Goal: Transaction & Acquisition: Purchase product/service

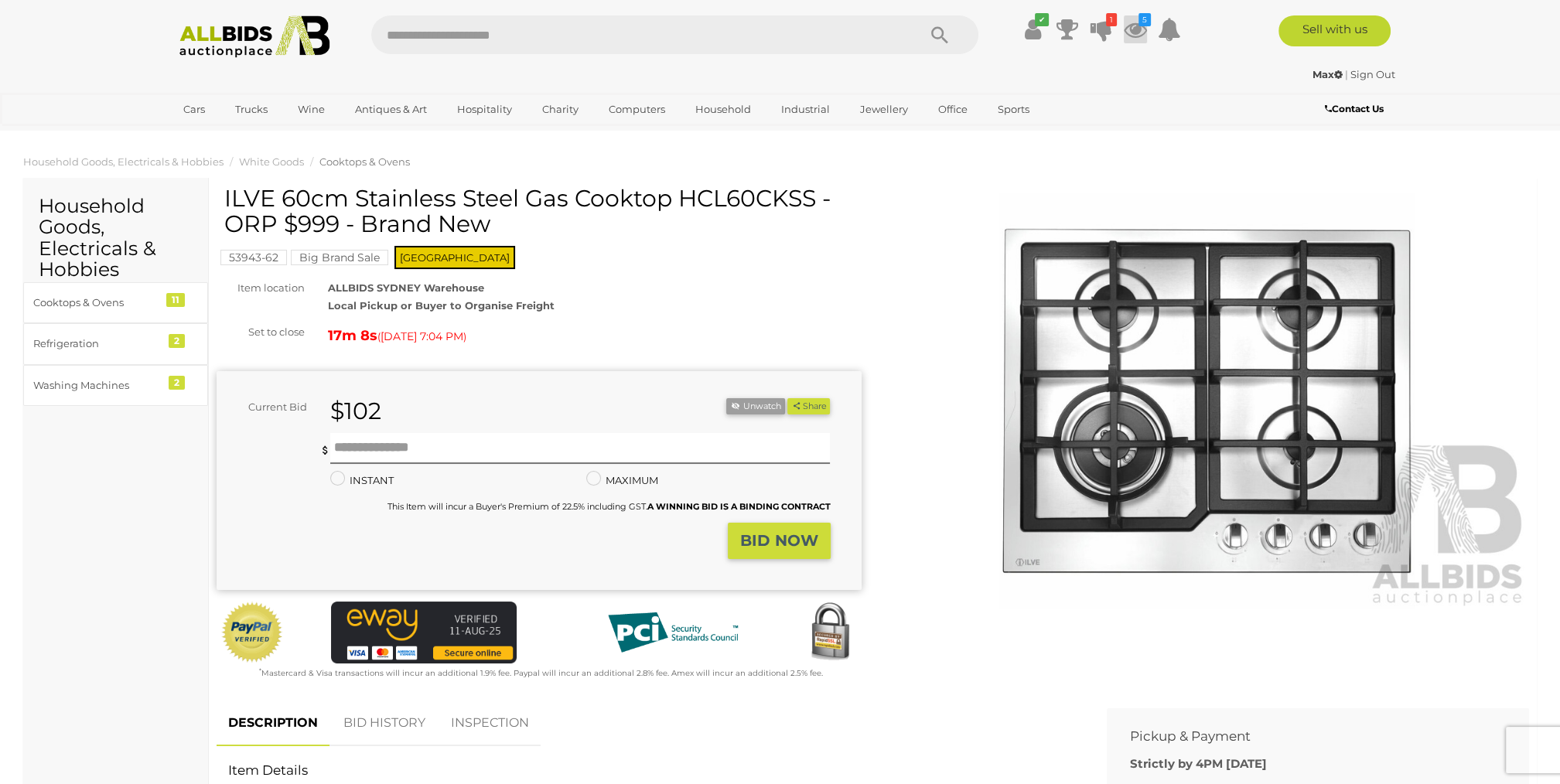
click at [1132, 26] on icon at bounding box center [1135, 29] width 24 height 28
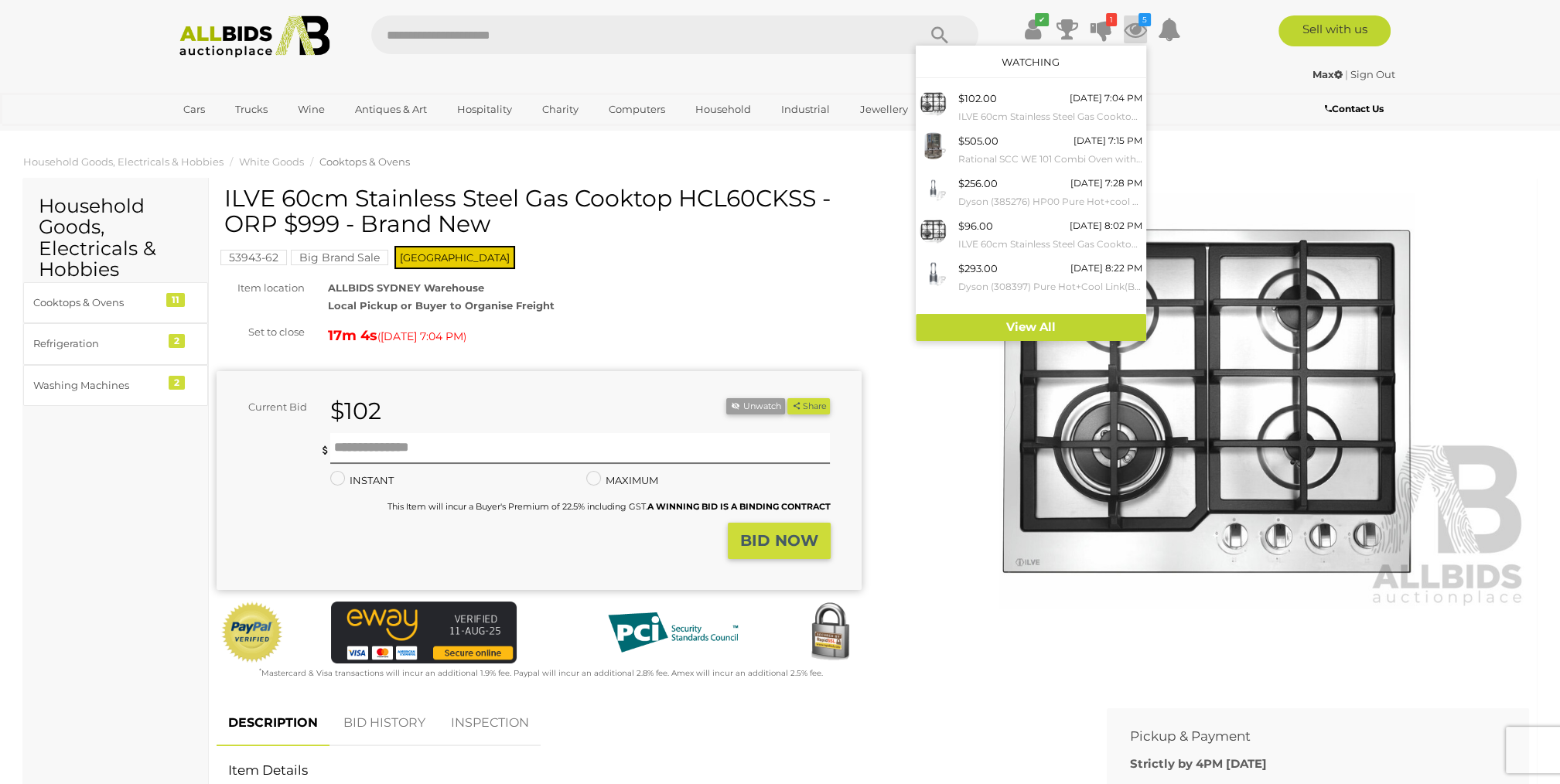
click at [1247, 155] on ol "Household Goods, Electricals & Hobbies White Goods Cooktops & Ovens" at bounding box center [780, 161] width 1560 height 25
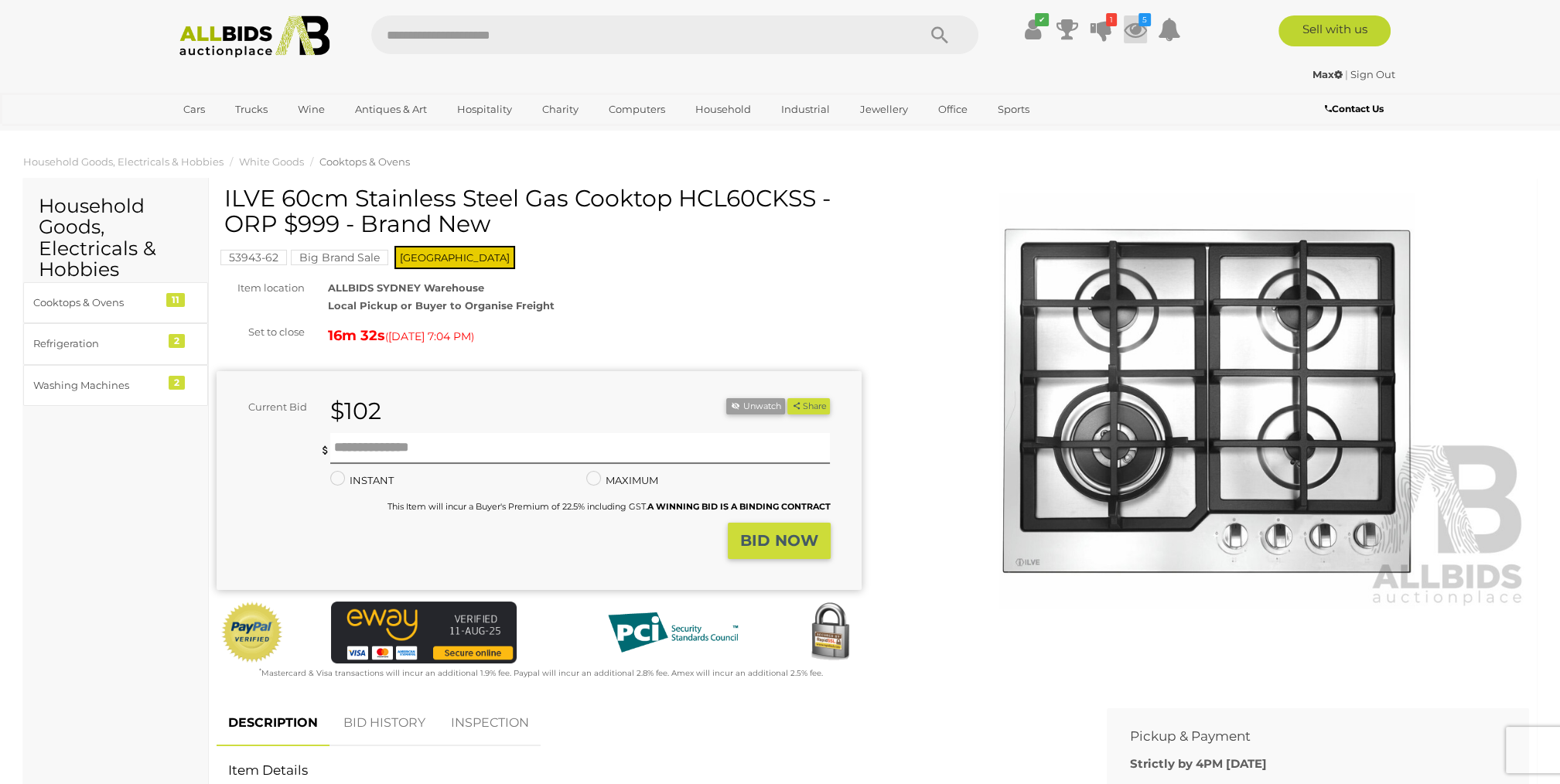
click at [1141, 28] on icon at bounding box center [1135, 29] width 24 height 28
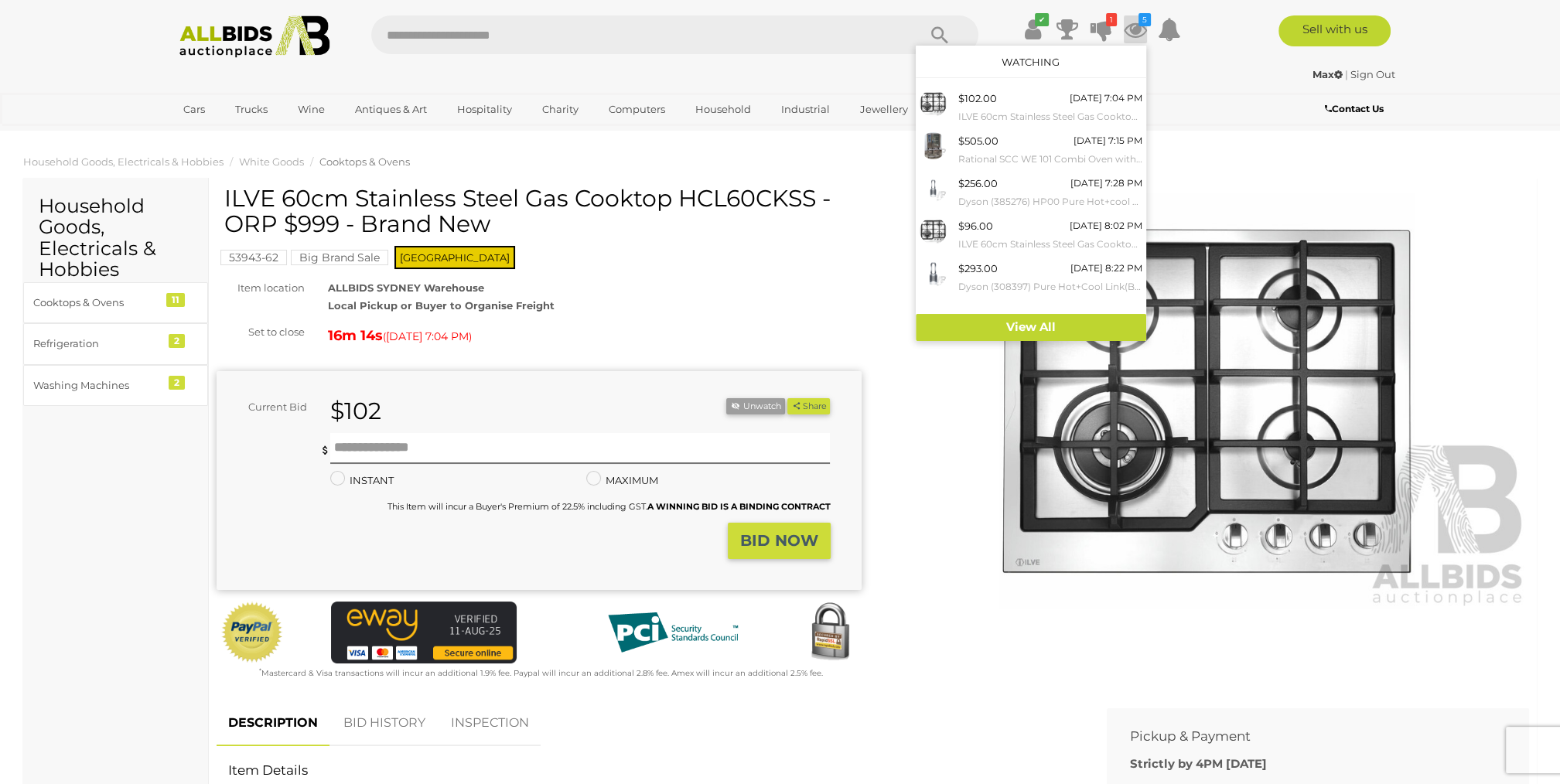
click at [1225, 82] on div "Max | Sign Out" at bounding box center [780, 75] width 1229 height 18
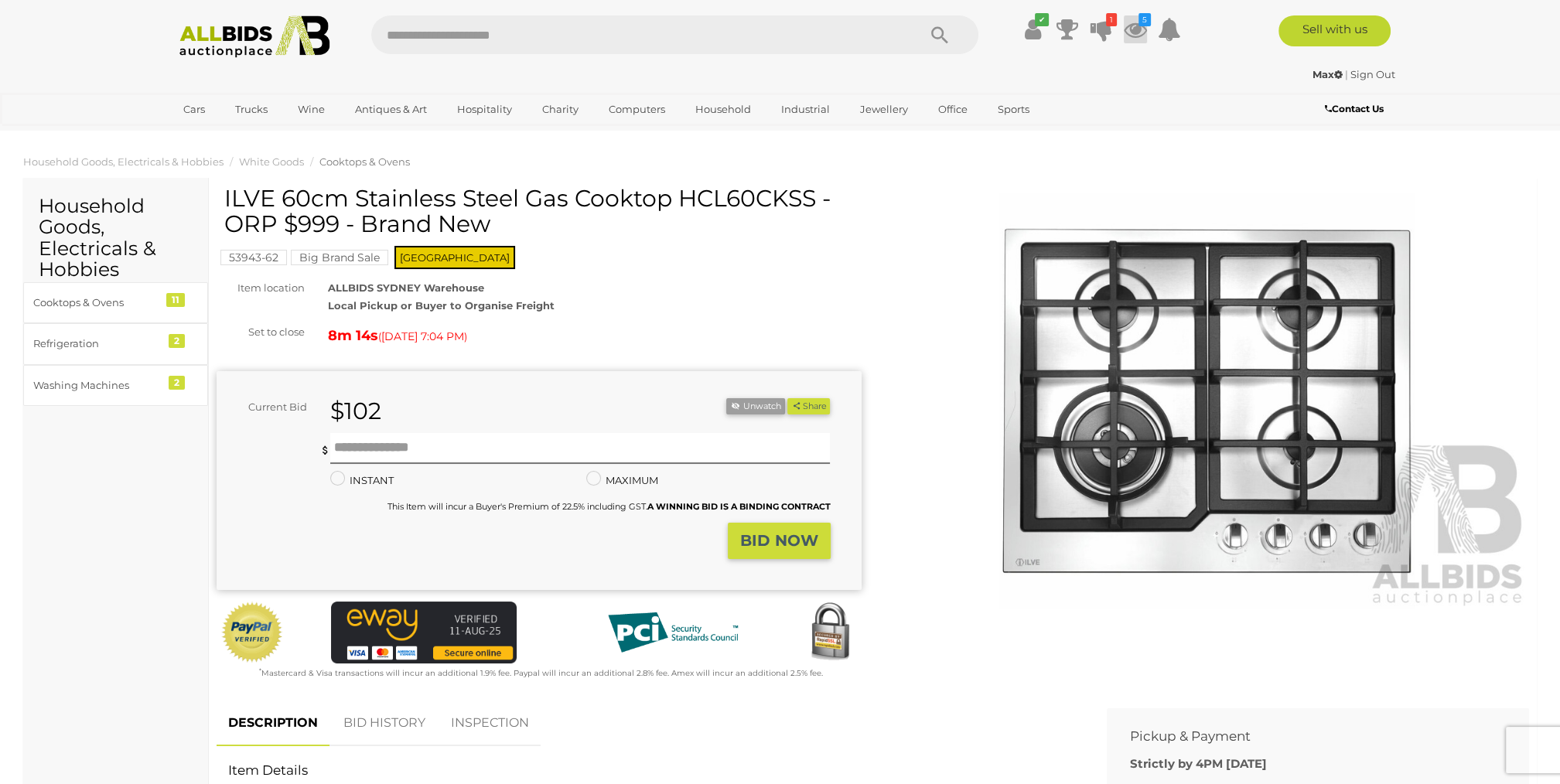
click at [1138, 31] on icon at bounding box center [1135, 29] width 24 height 28
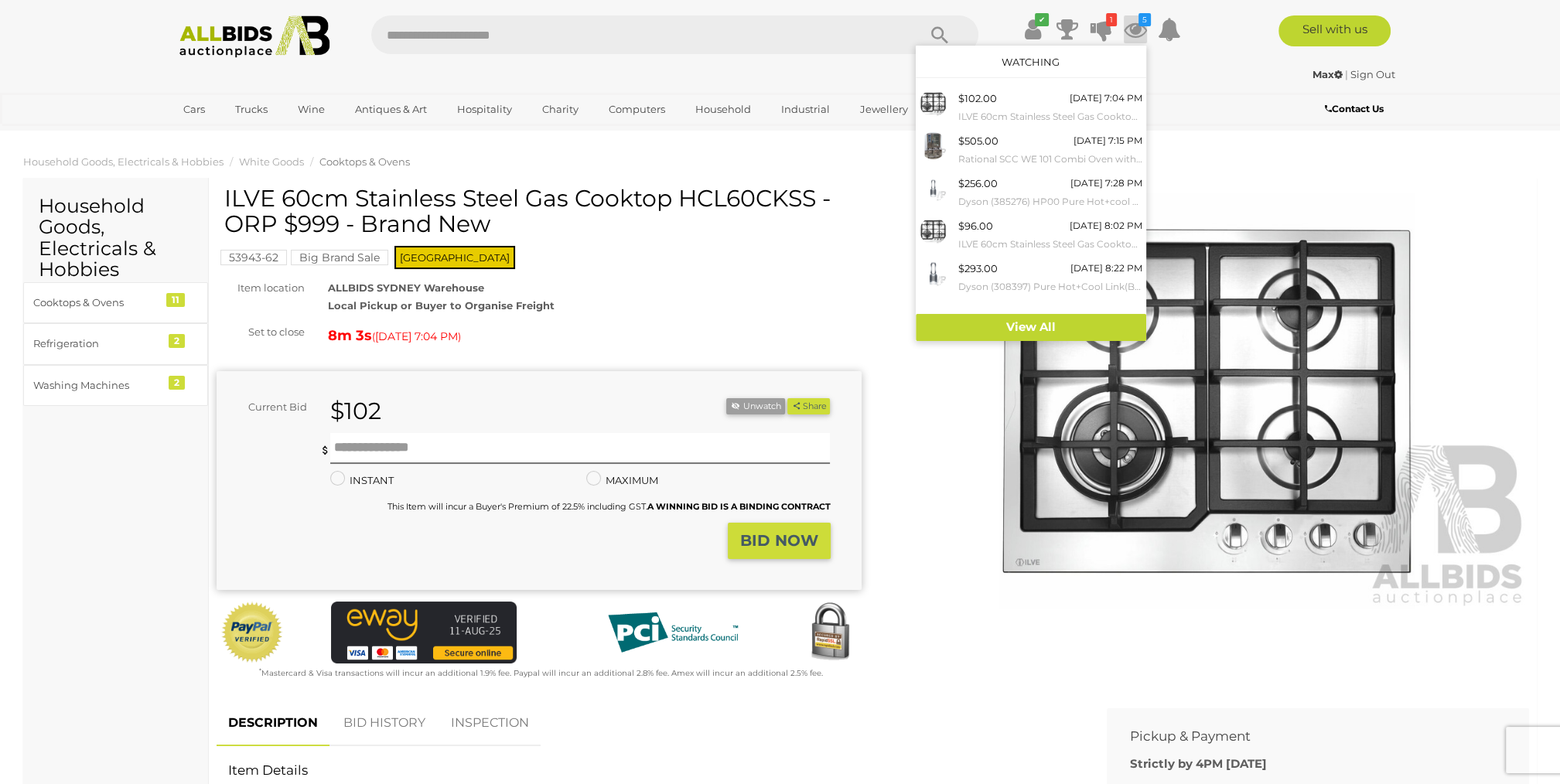
click at [1207, 164] on ol "Household Goods, Electricals & Hobbies White Goods Cooktops & Ovens" at bounding box center [780, 161] width 1560 height 25
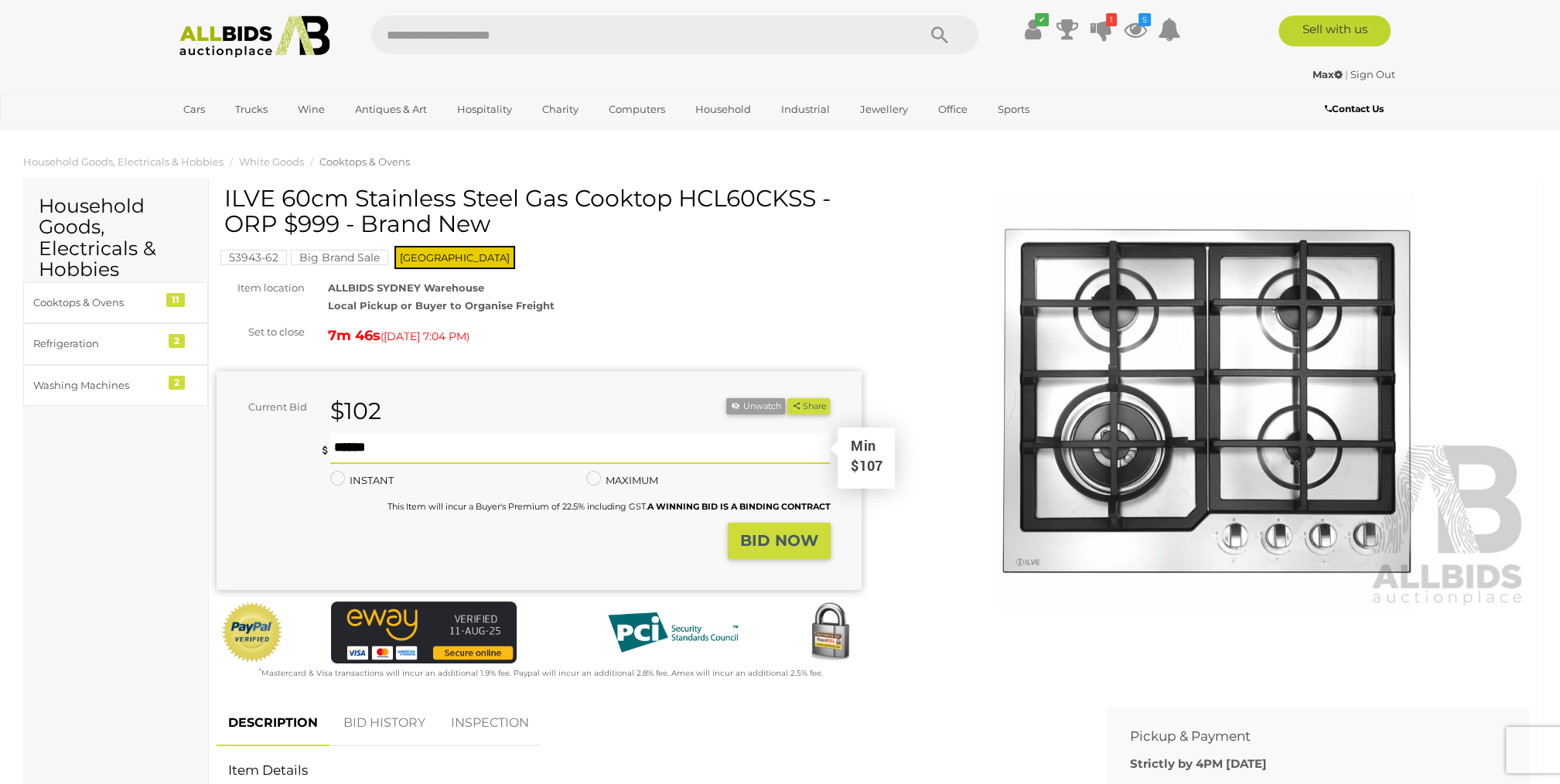
click at [498, 448] on input "text" at bounding box center [579, 448] width 499 height 31
type input "***"
click at [783, 549] on strong "BID NOW" at bounding box center [779, 540] width 78 height 19
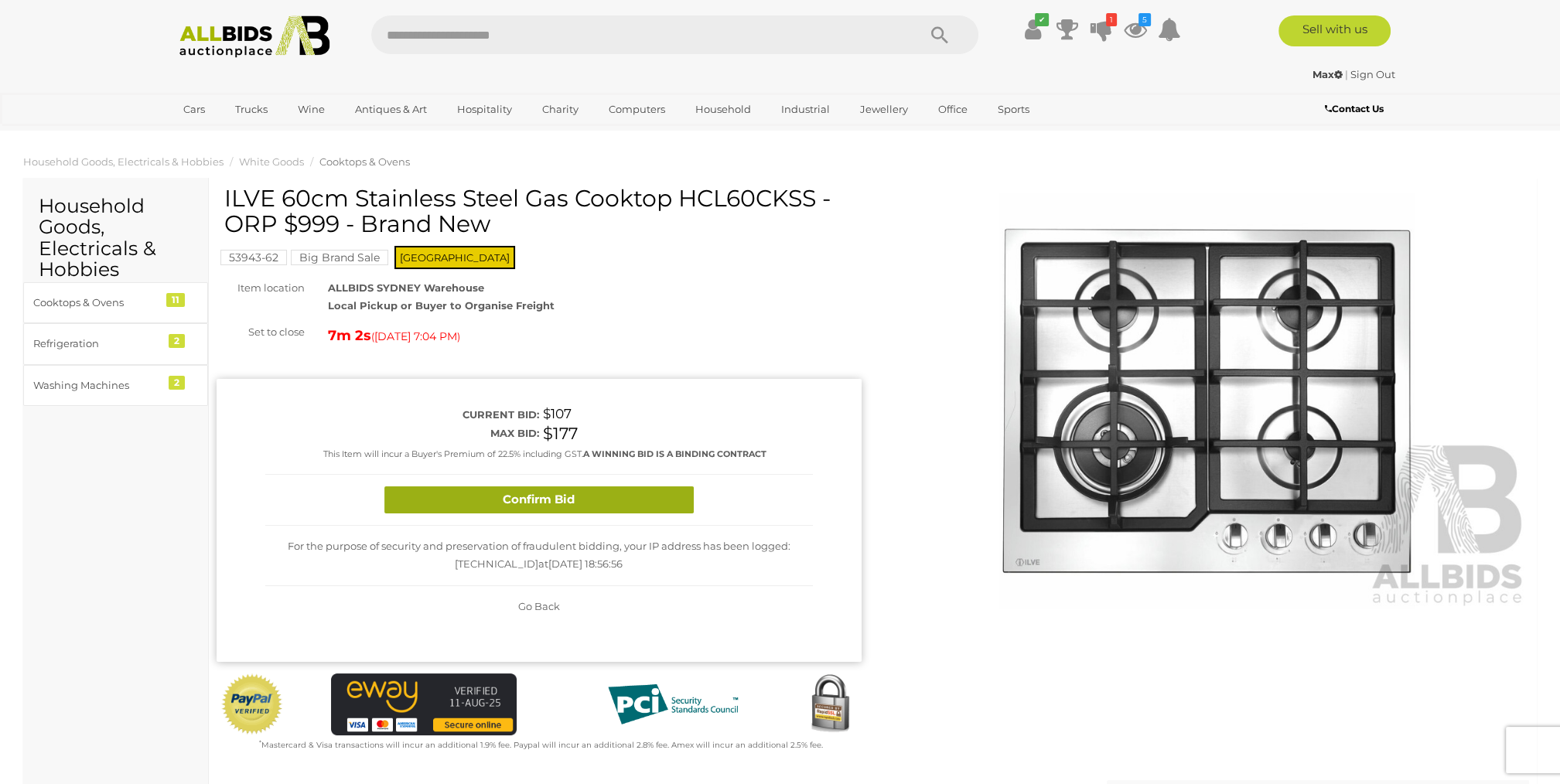
click at [656, 500] on button "Confirm Bid" at bounding box center [539, 499] width 310 height 27
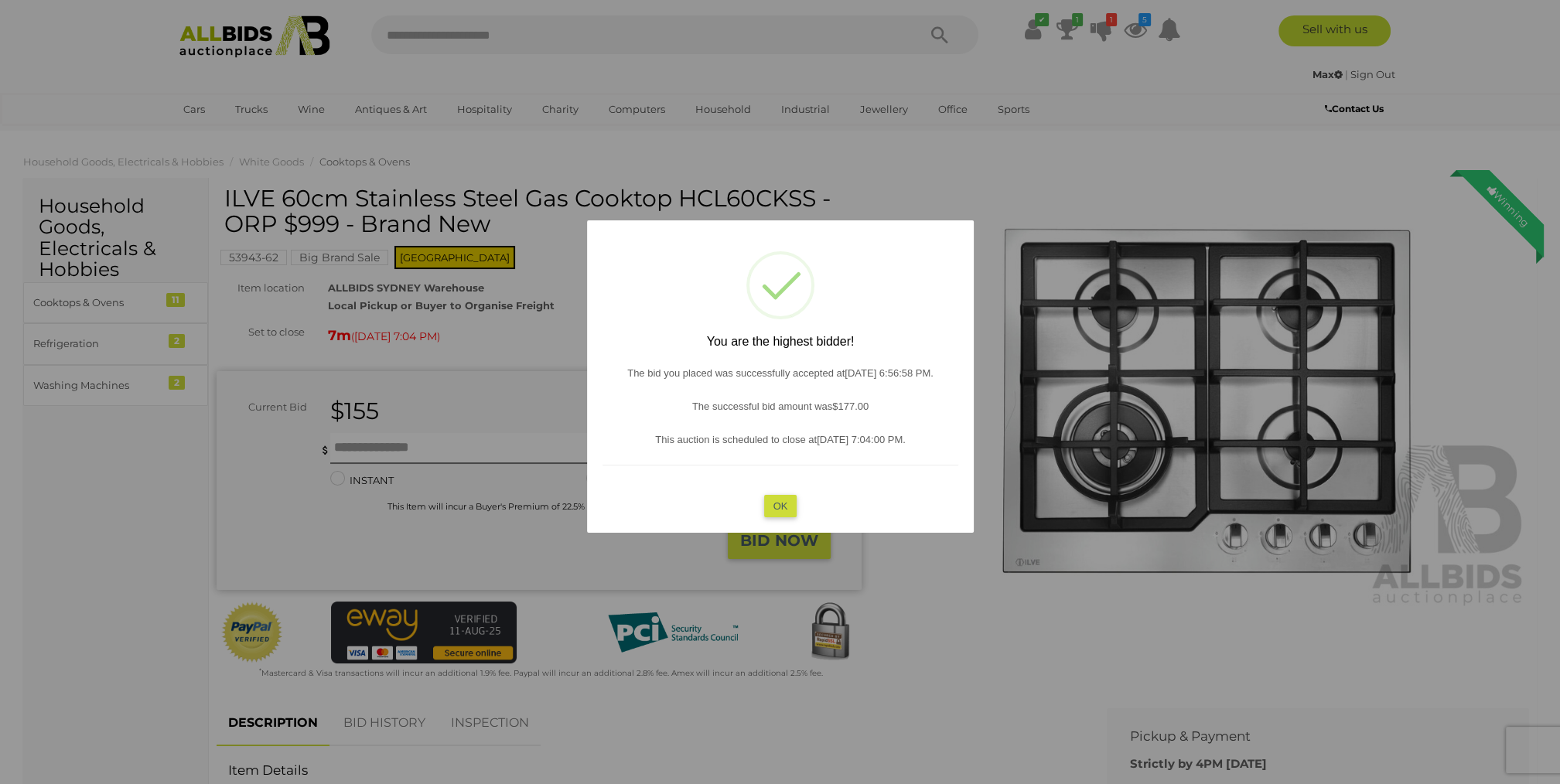
click at [772, 503] on button "OK" at bounding box center [780, 506] width 33 height 23
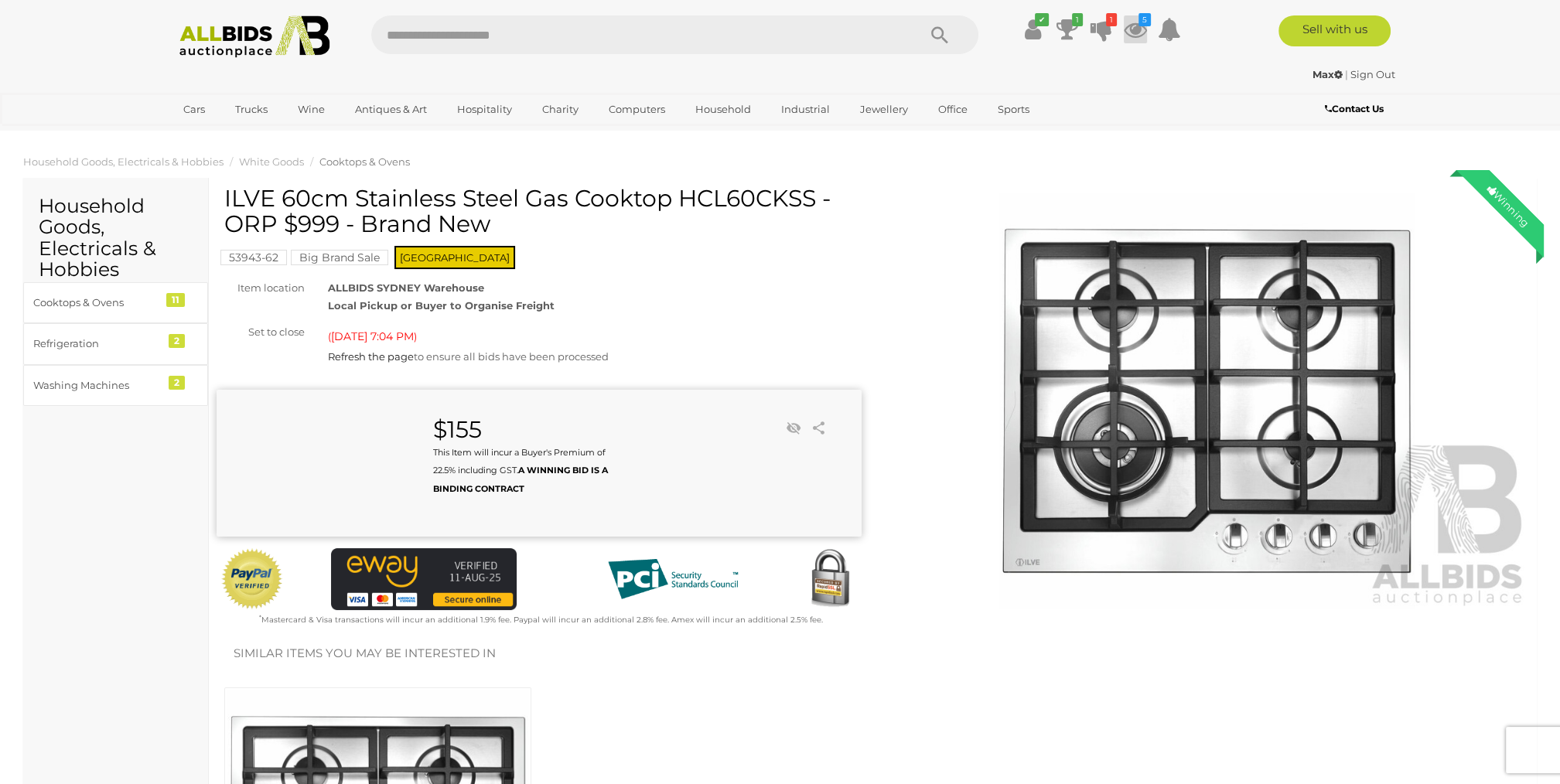
click at [1144, 29] on icon at bounding box center [1135, 29] width 24 height 28
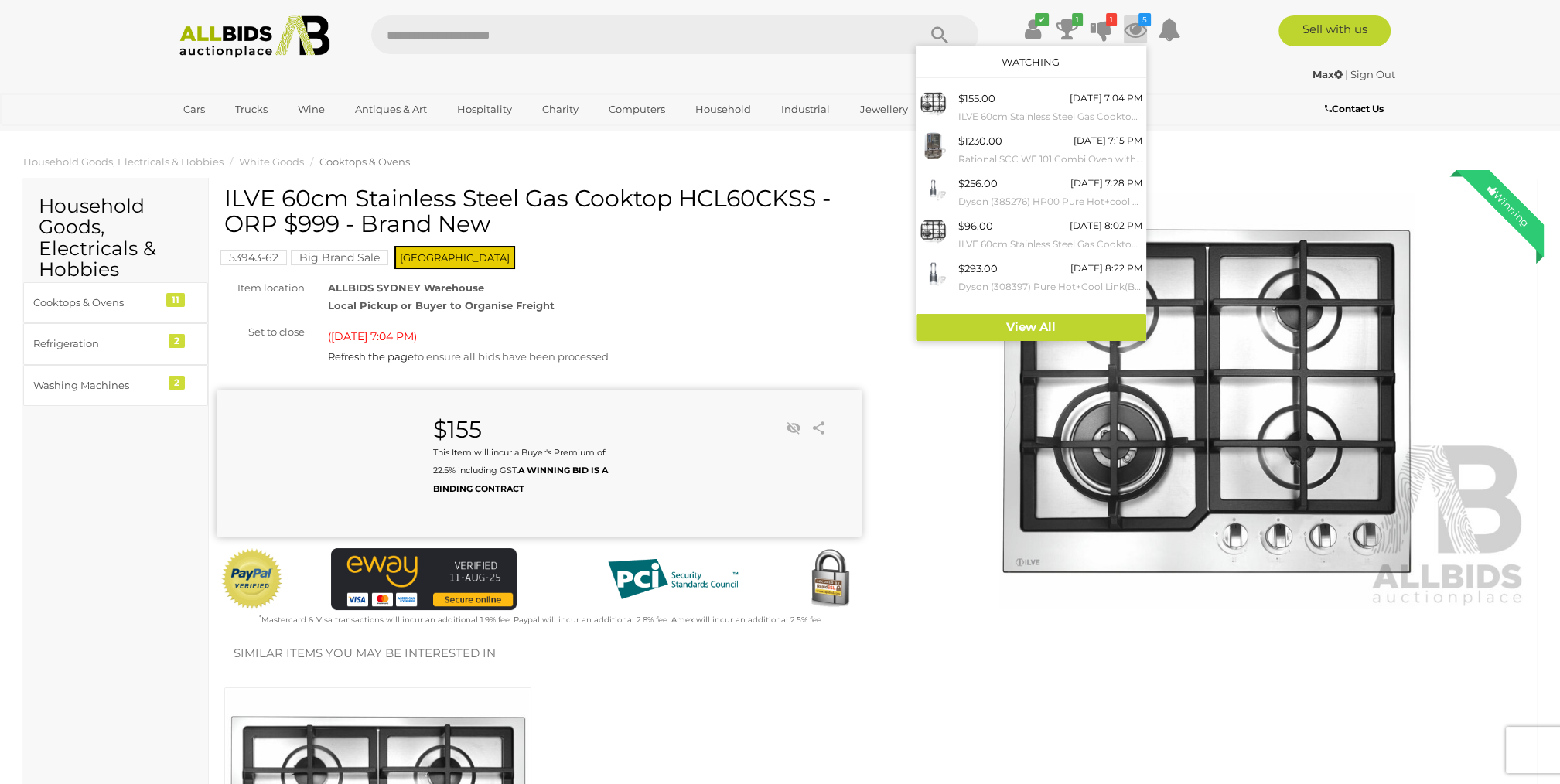
click at [1206, 87] on div "Max | Sign Out Max | Sign Out" at bounding box center [780, 77] width 1237 height 31
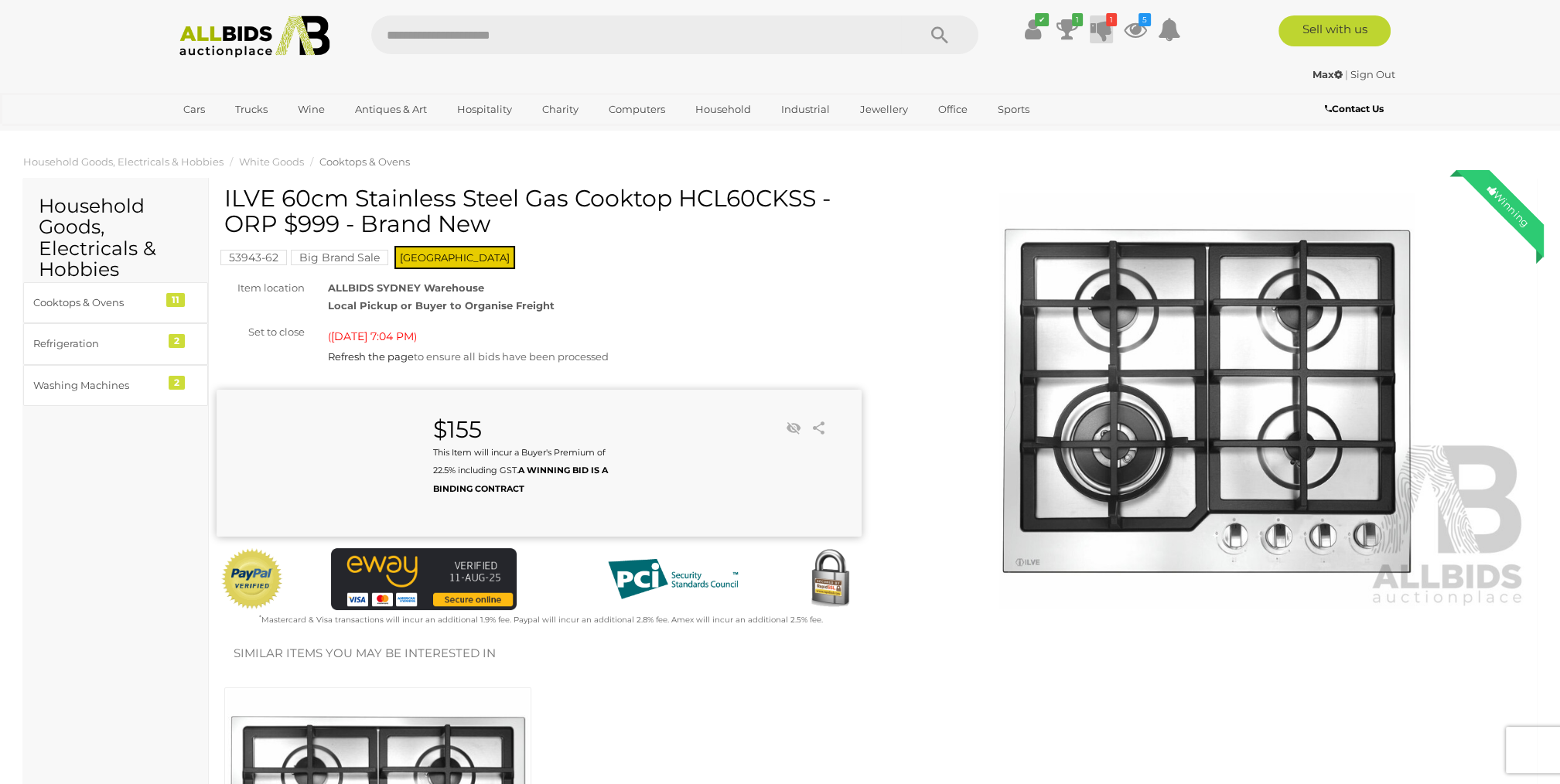
click at [1096, 29] on icon at bounding box center [1101, 29] width 22 height 28
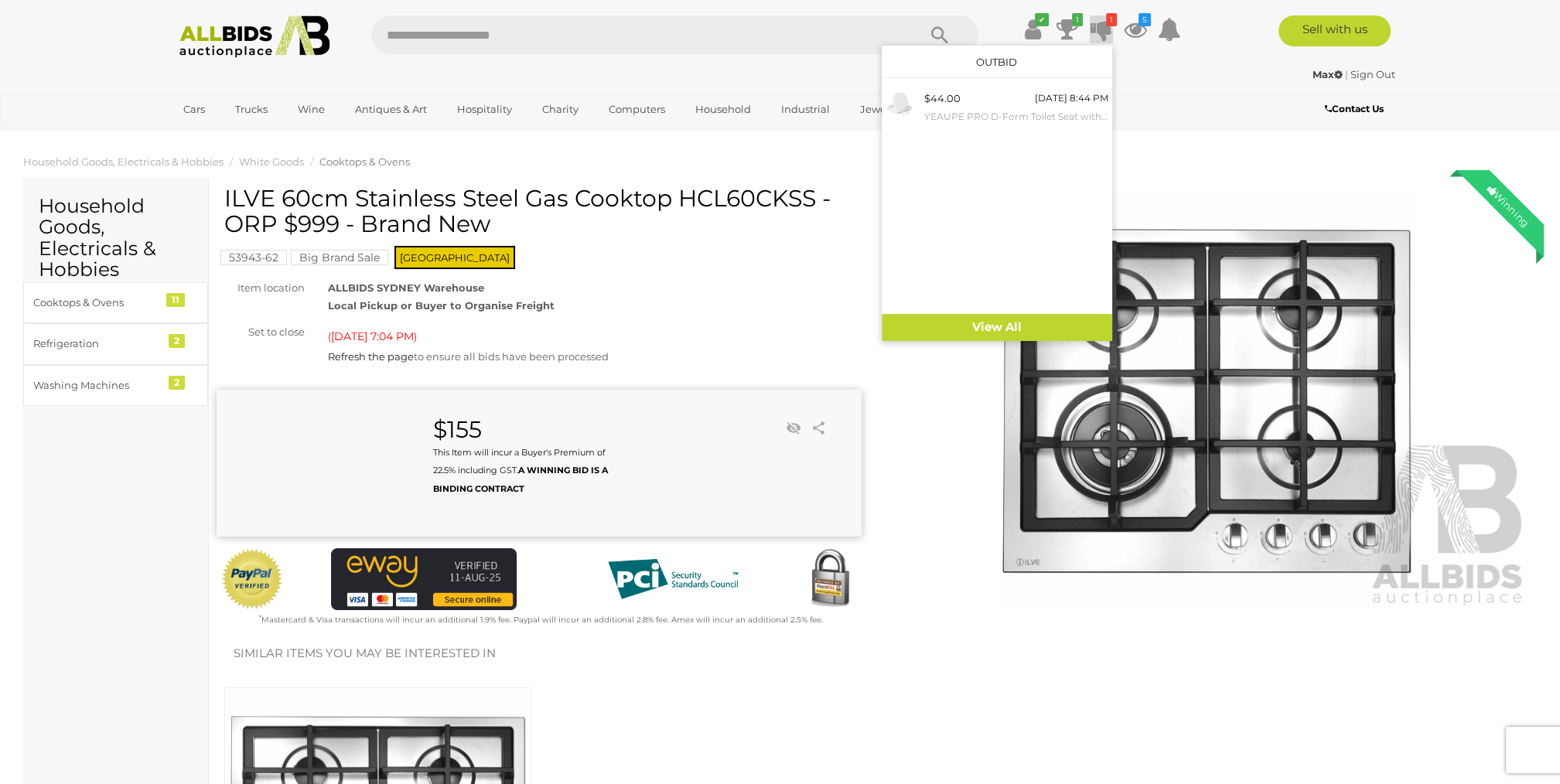
click at [1168, 80] on div "Max | Sign Out" at bounding box center [780, 75] width 1229 height 18
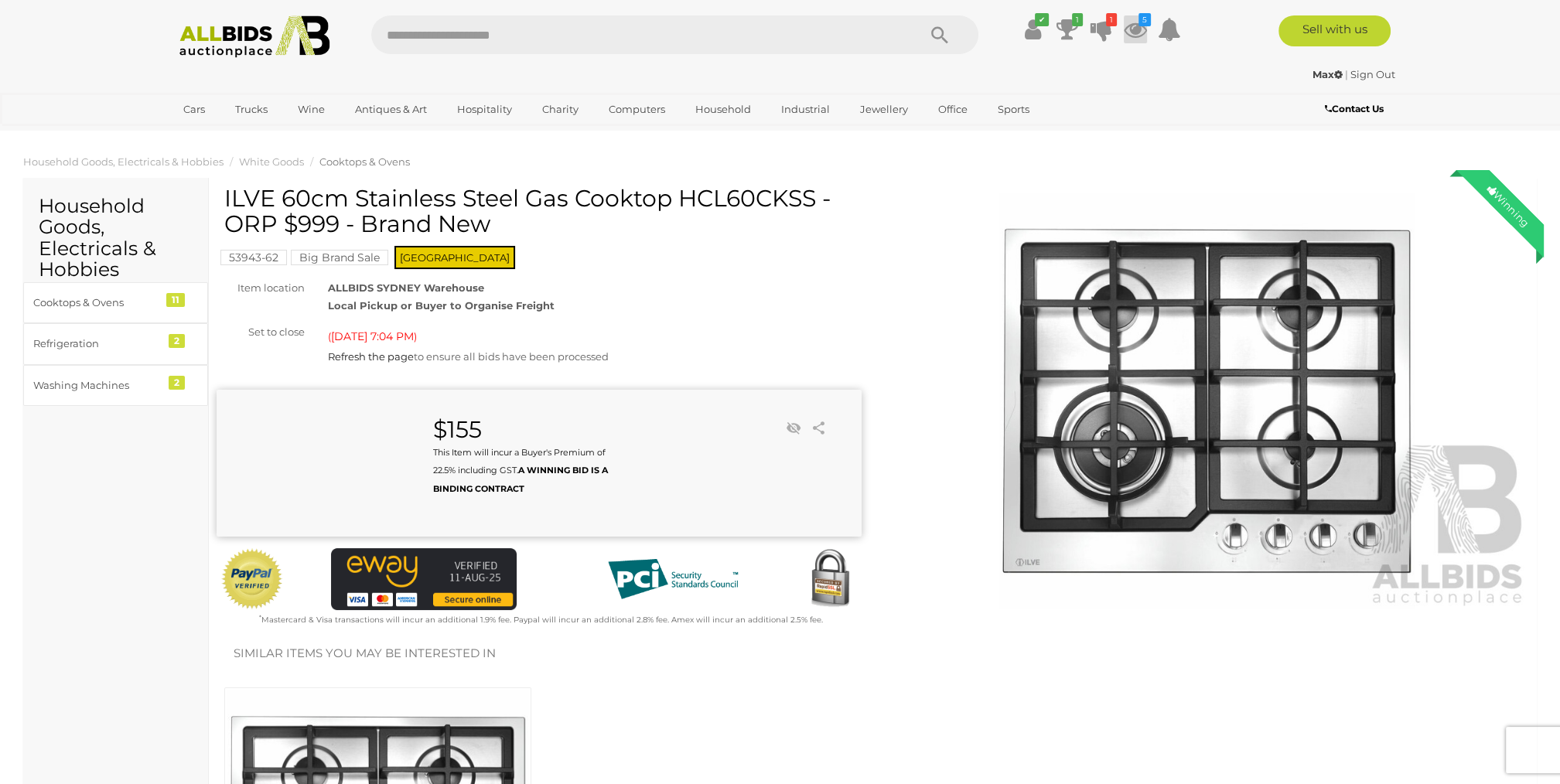
click at [1135, 25] on icon at bounding box center [1135, 29] width 24 height 28
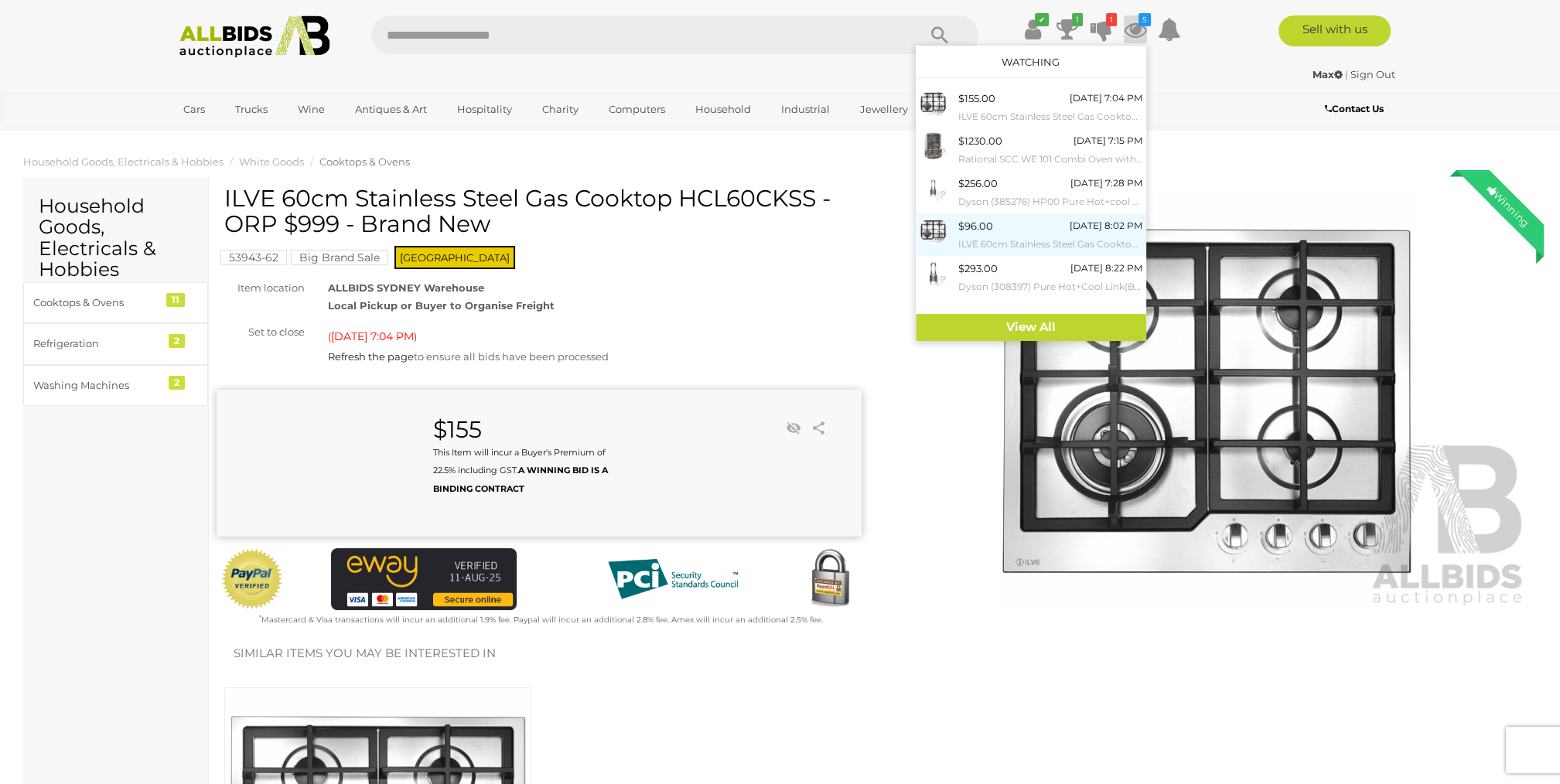
click at [982, 232] on div "$96.00" at bounding box center [975, 226] width 35 height 18
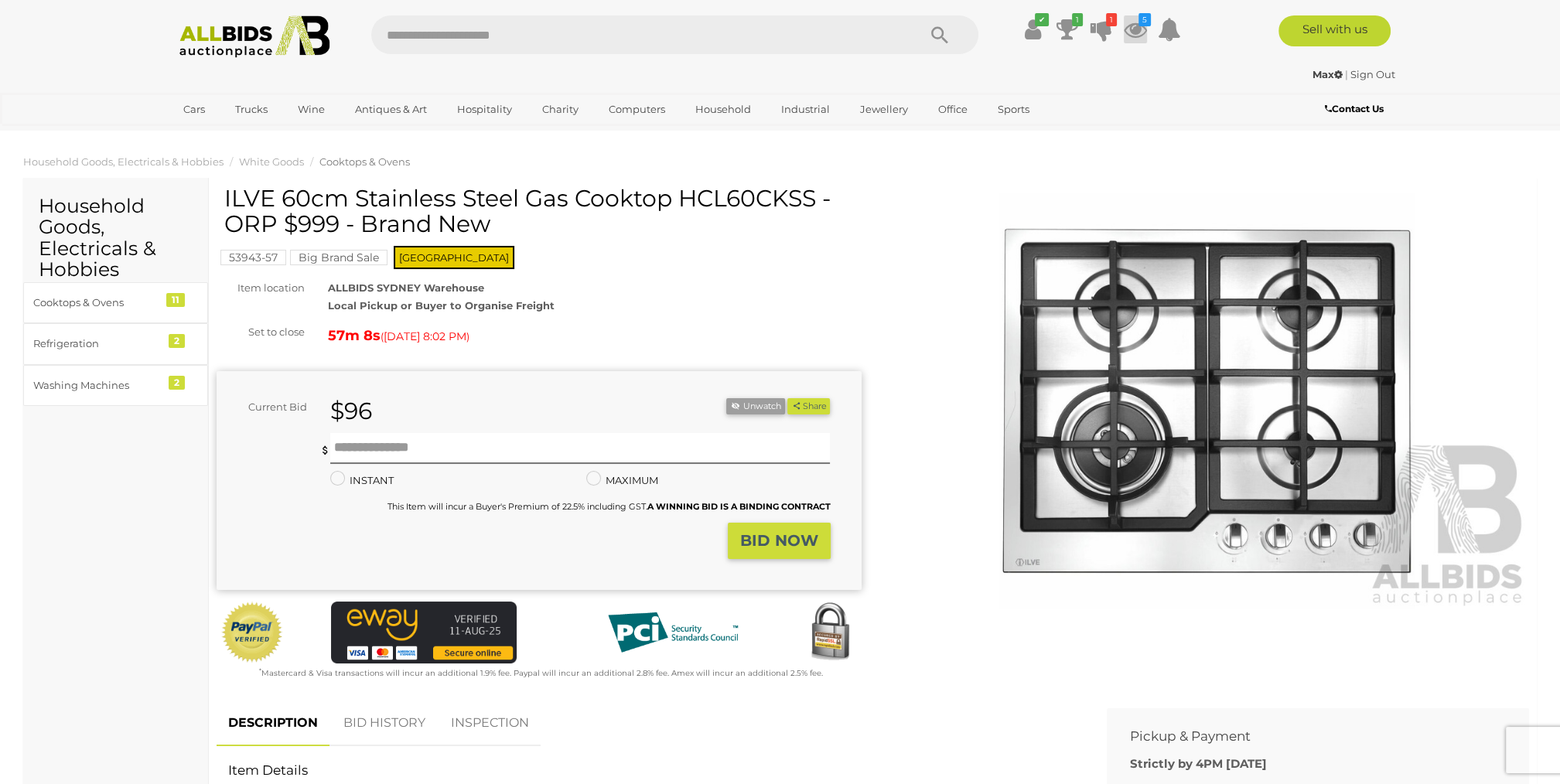
click at [1139, 26] on icon at bounding box center [1135, 29] width 24 height 28
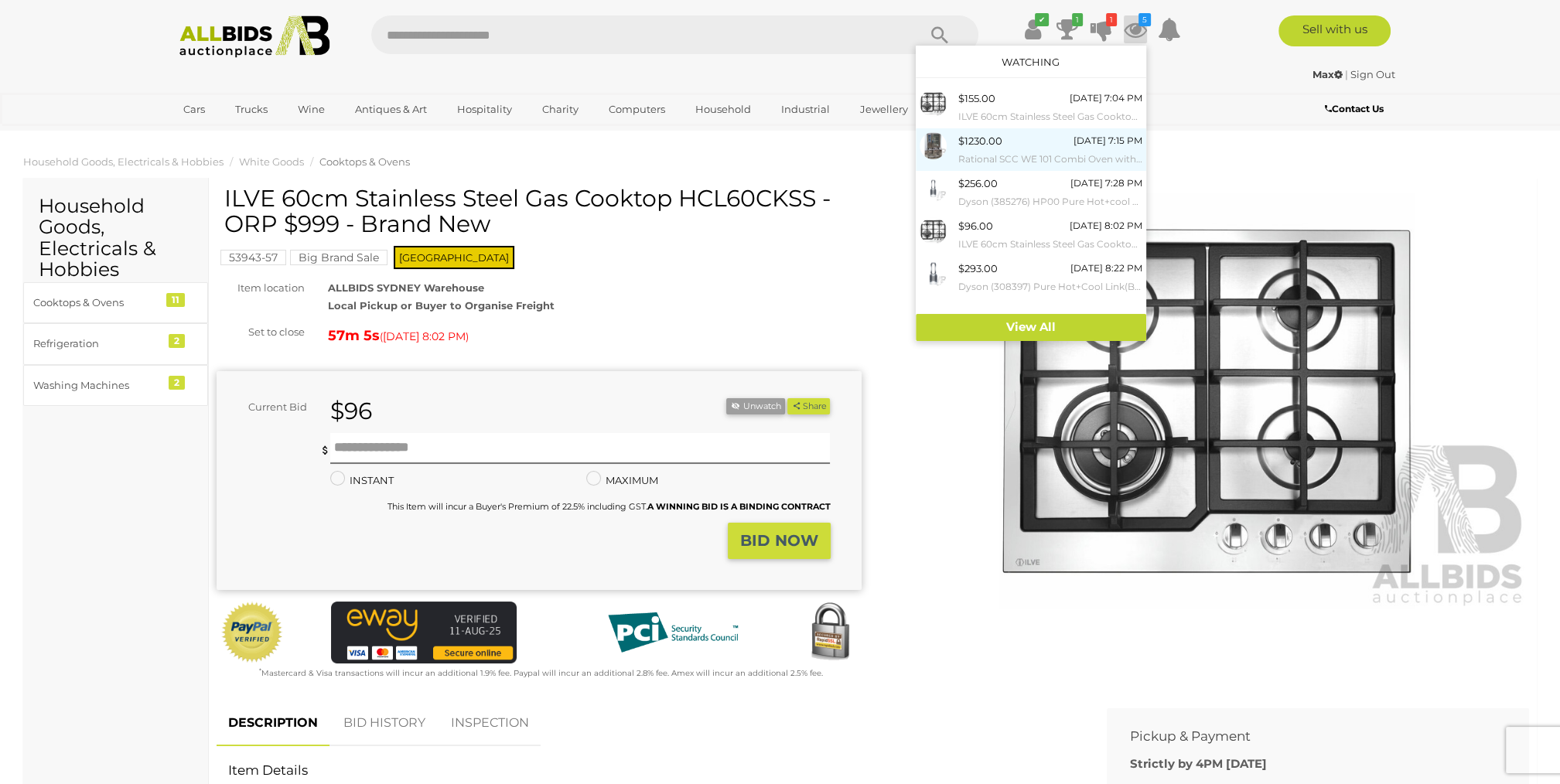
click at [982, 151] on small "Rational SCC WE 101 Combi Oven with 10 Slot Cooling Rack Stand" at bounding box center [1049, 159] width 184 height 17
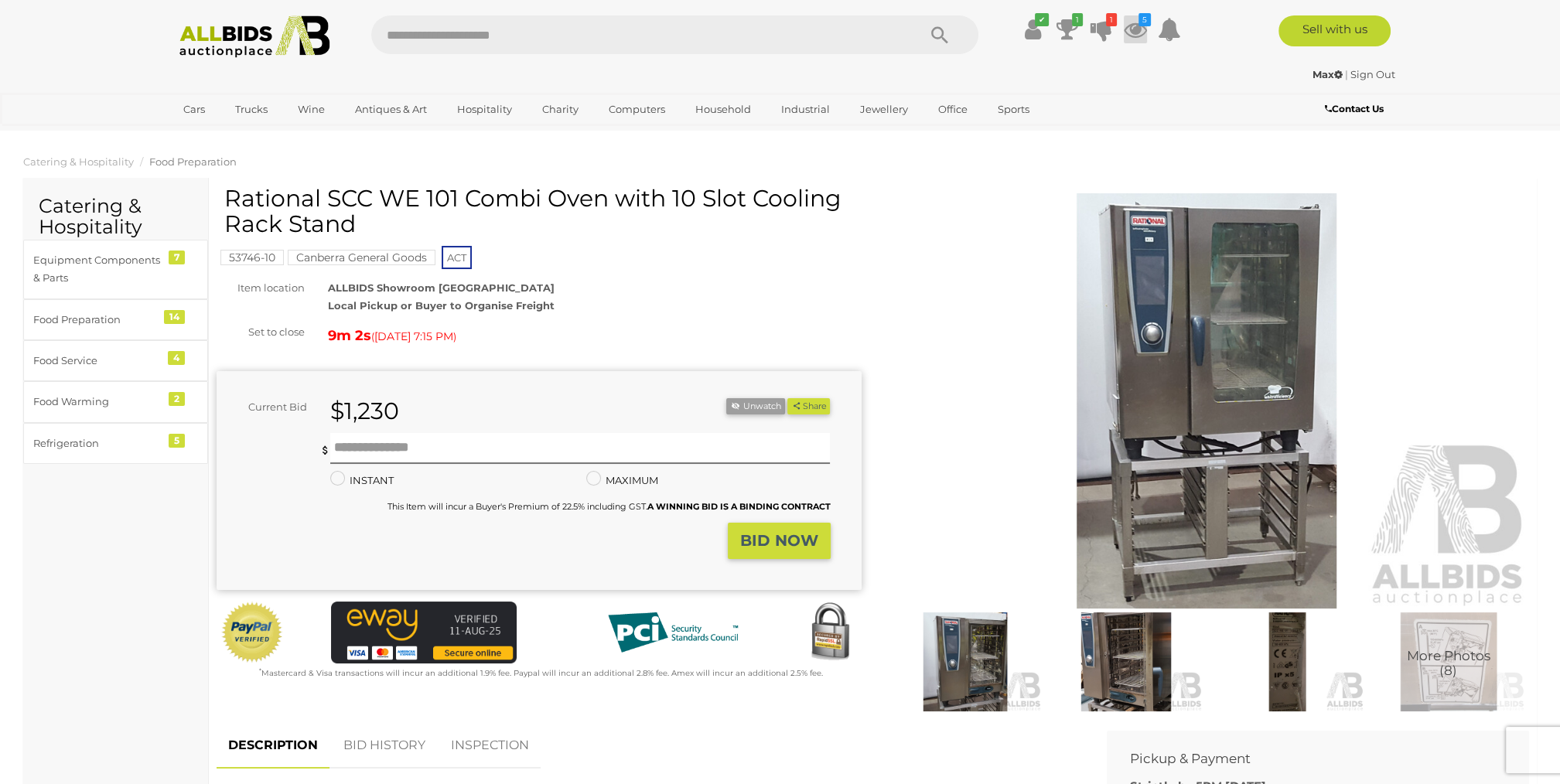
click at [1135, 30] on icon at bounding box center [1135, 29] width 24 height 28
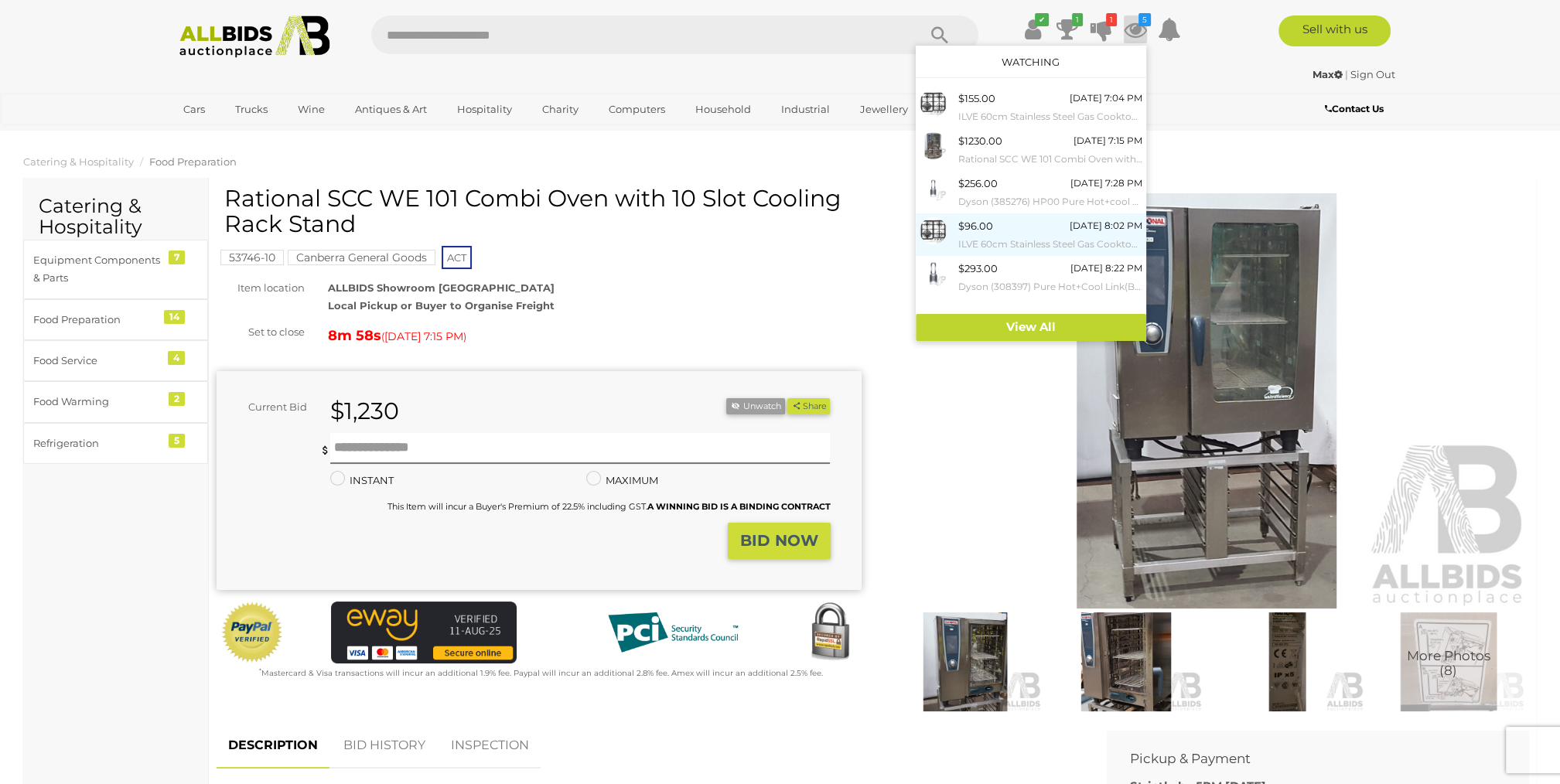
click at [987, 228] on span "$96.00" at bounding box center [975, 225] width 35 height 12
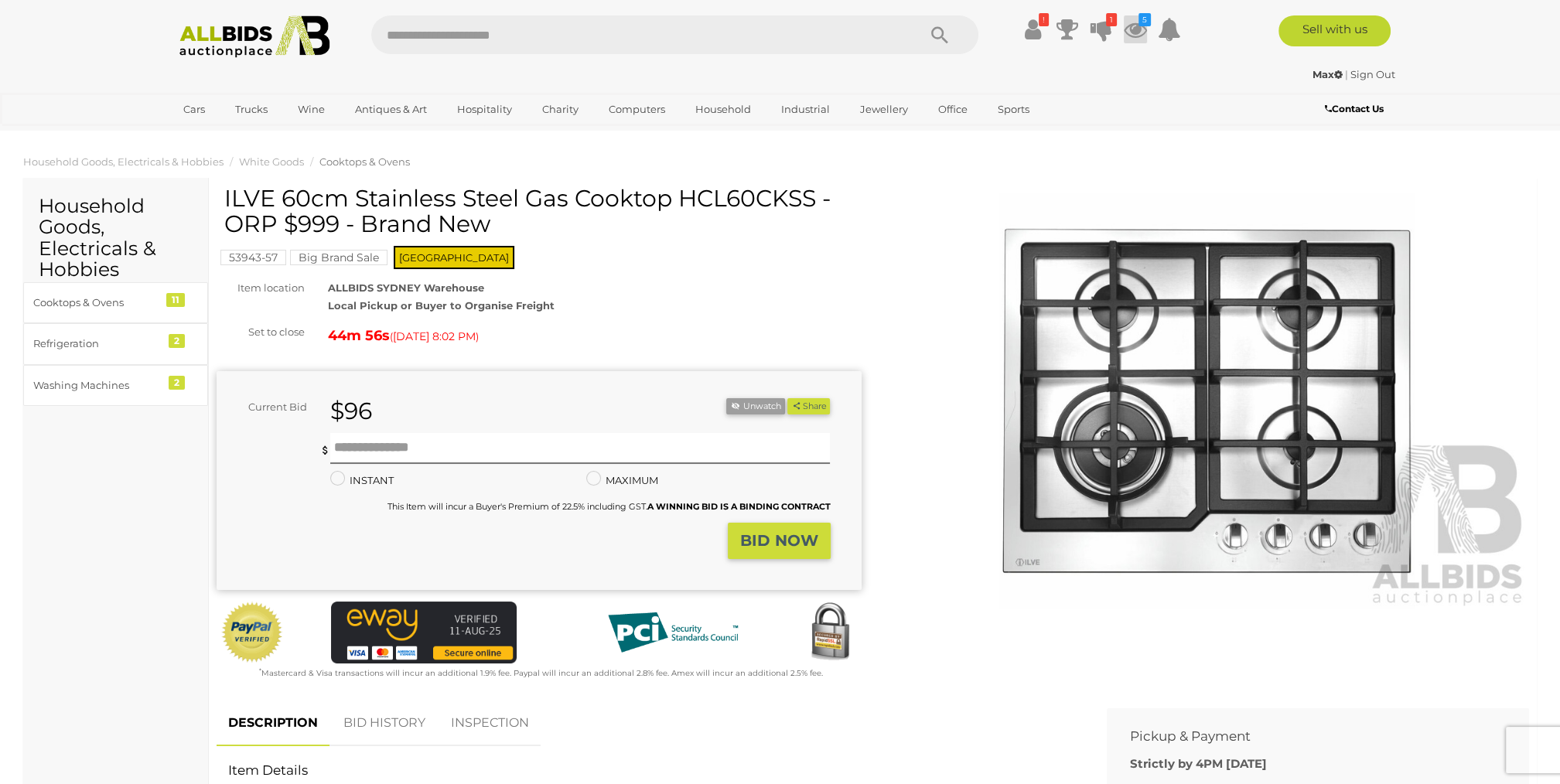
click at [1133, 22] on icon at bounding box center [1135, 29] width 24 height 28
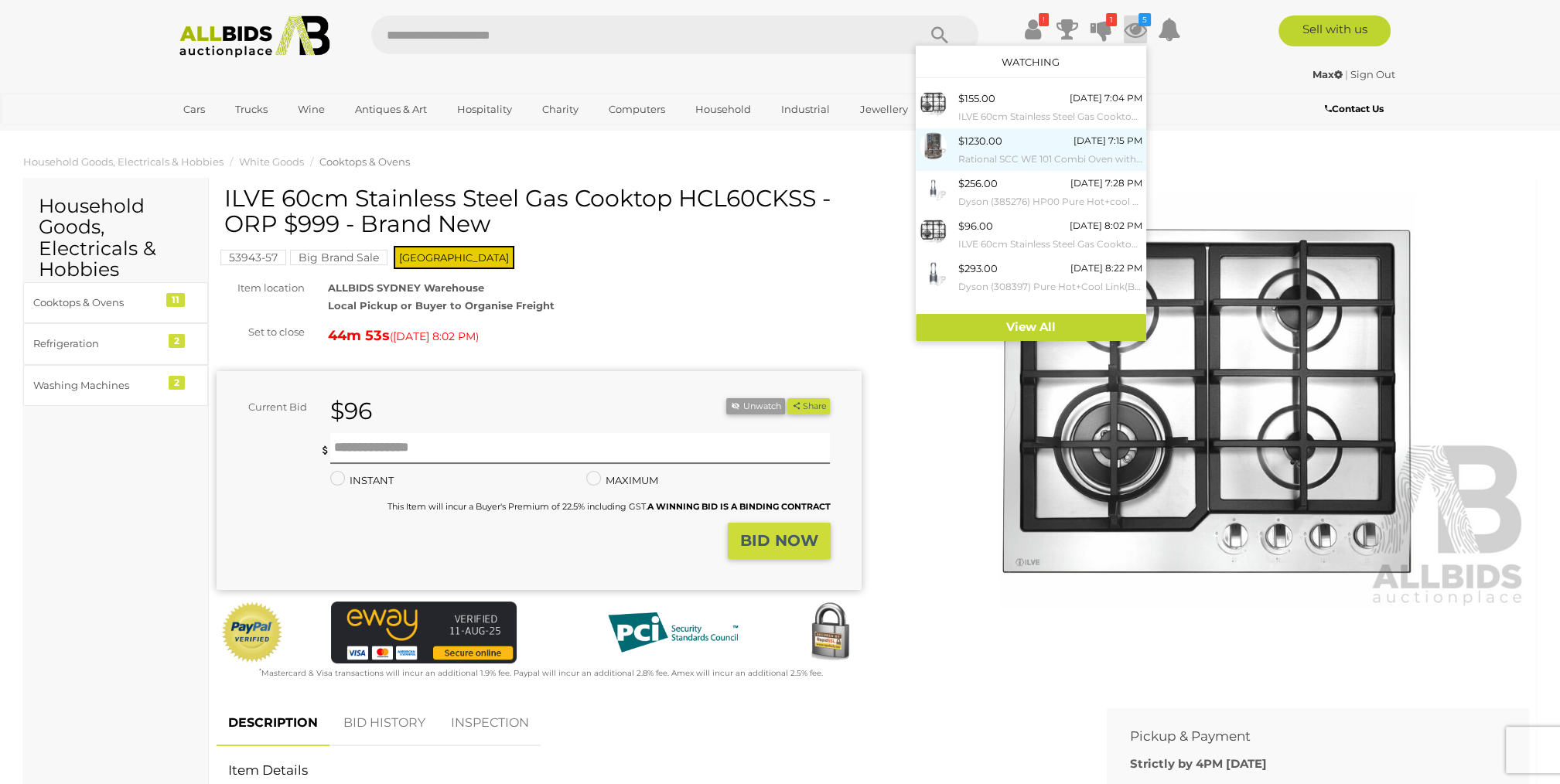
click at [984, 151] on small "Rational SCC WE 101 Combi Oven with 10 Slot Cooling Rack Stand" at bounding box center [1049, 159] width 184 height 17
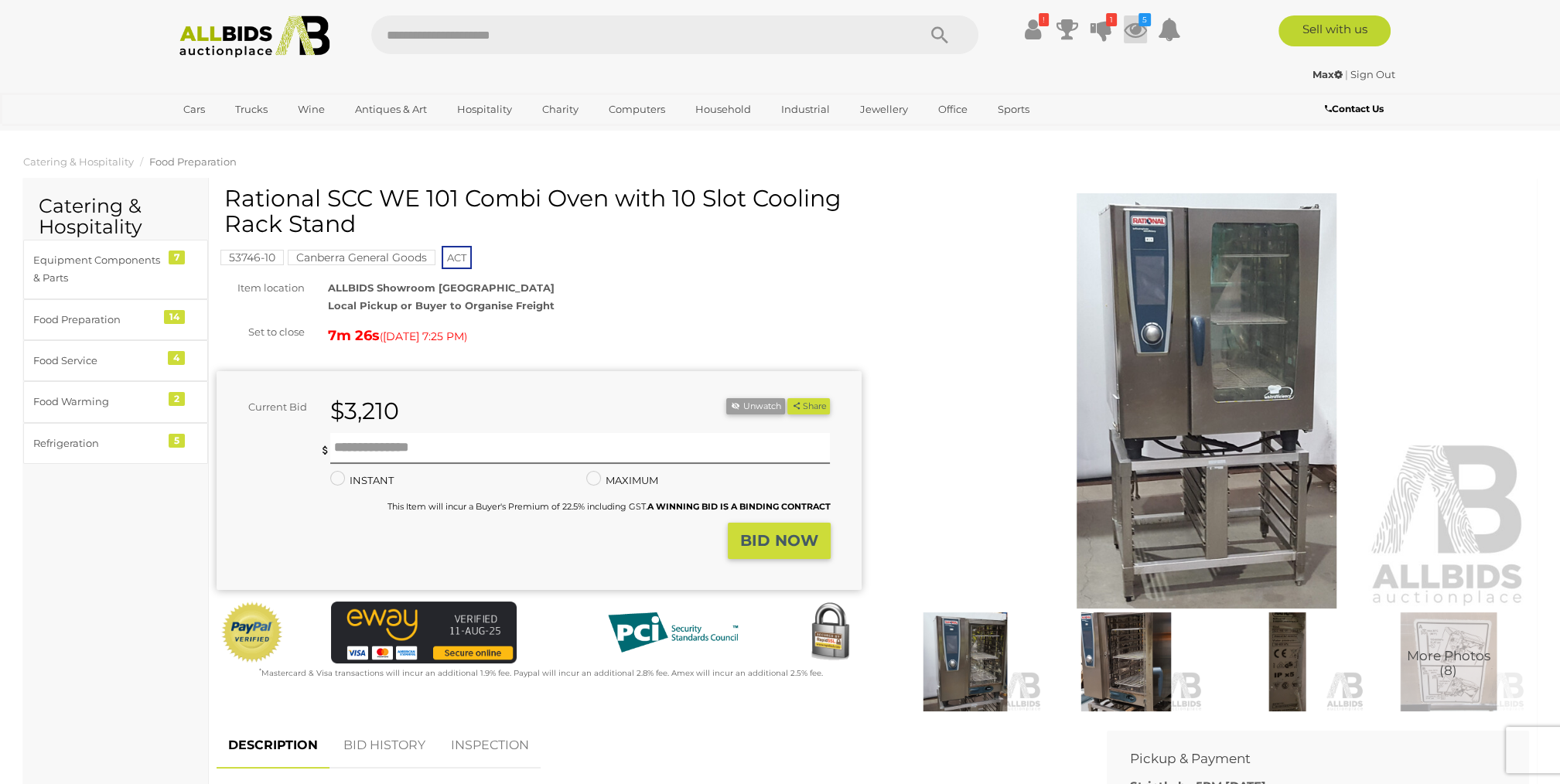
click at [1139, 24] on icon "5" at bounding box center [1144, 19] width 12 height 13
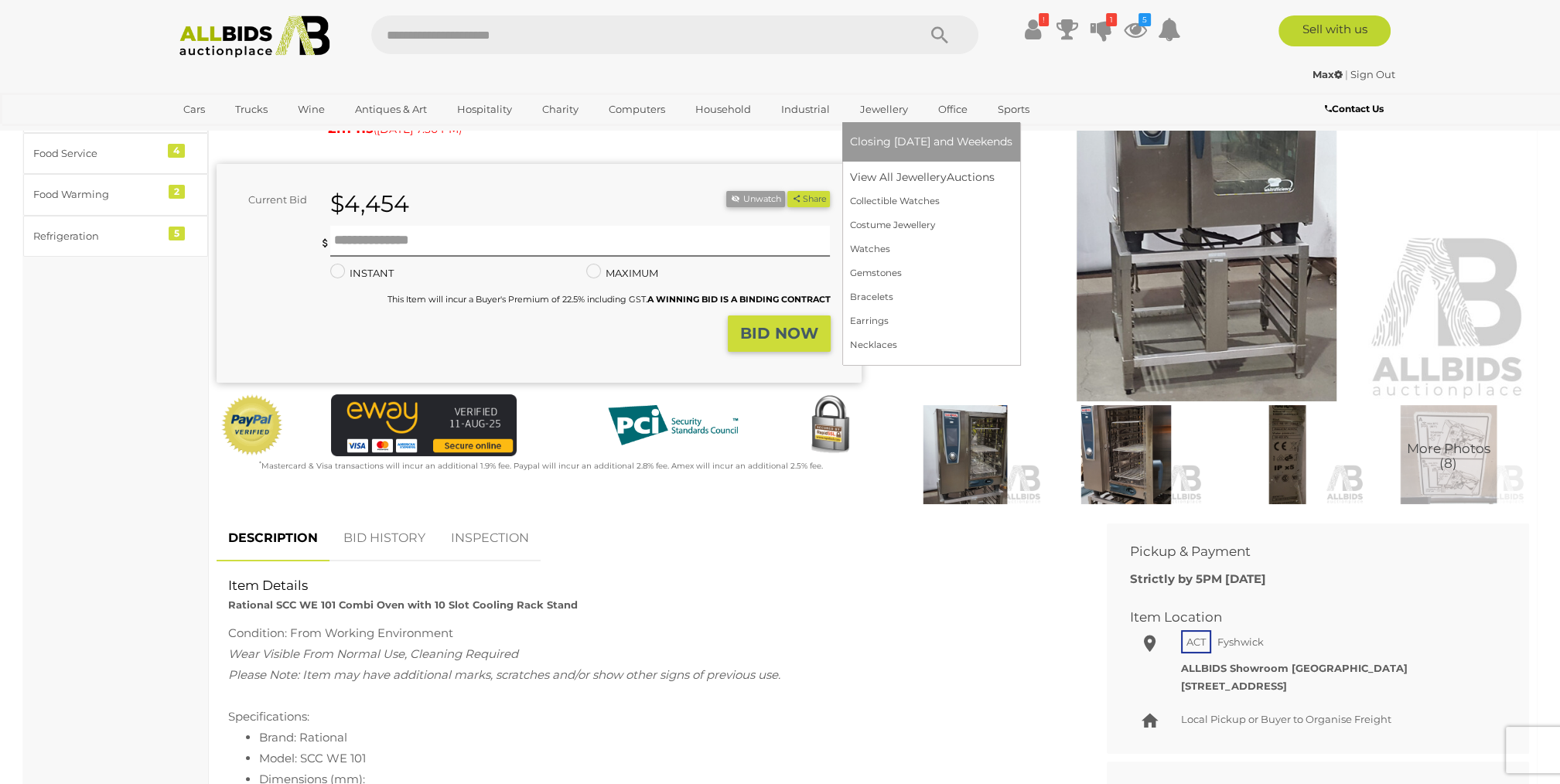
scroll to position [247, 0]
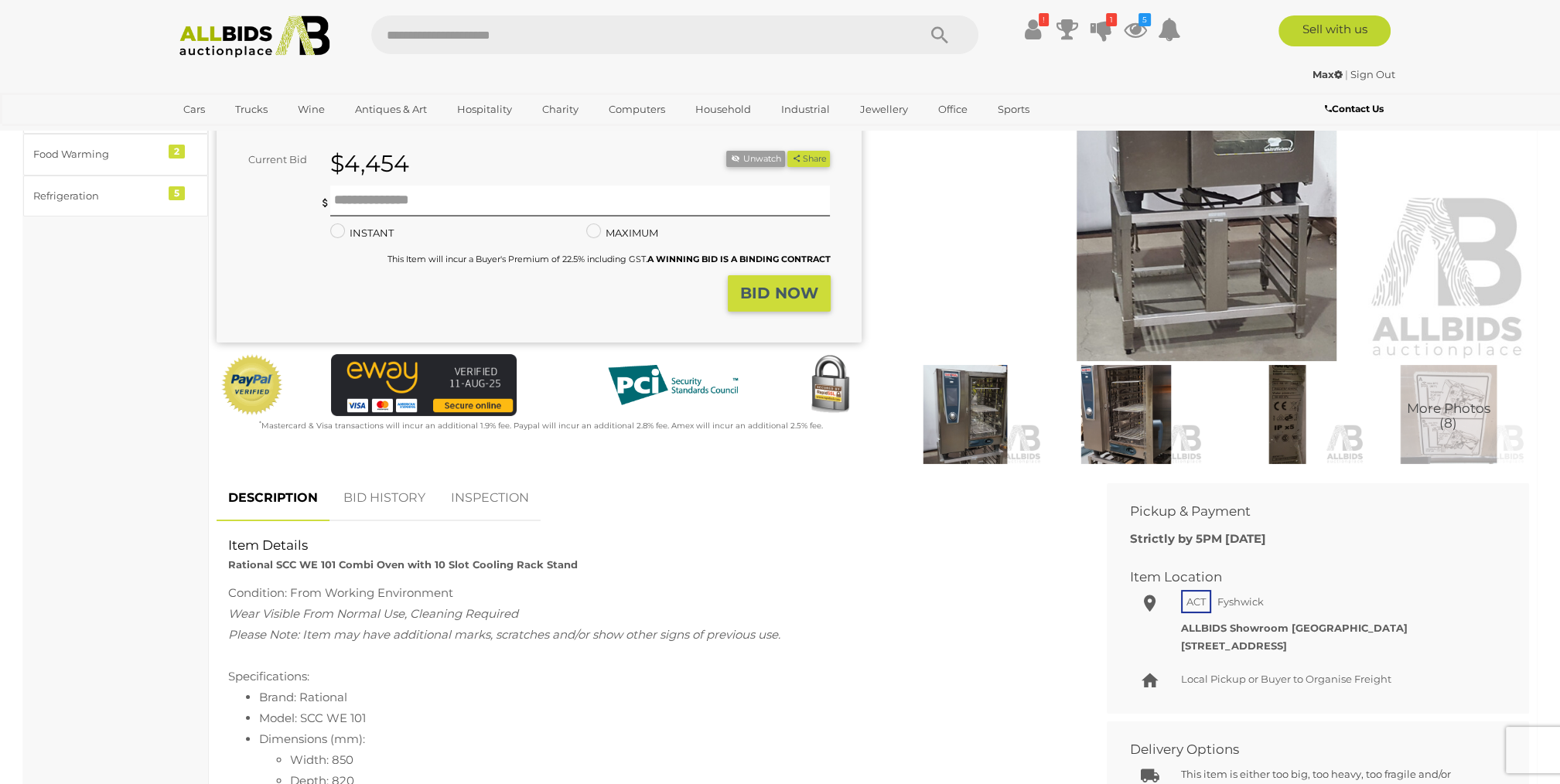
click at [385, 501] on link "BID HISTORY" at bounding box center [384, 498] width 105 height 45
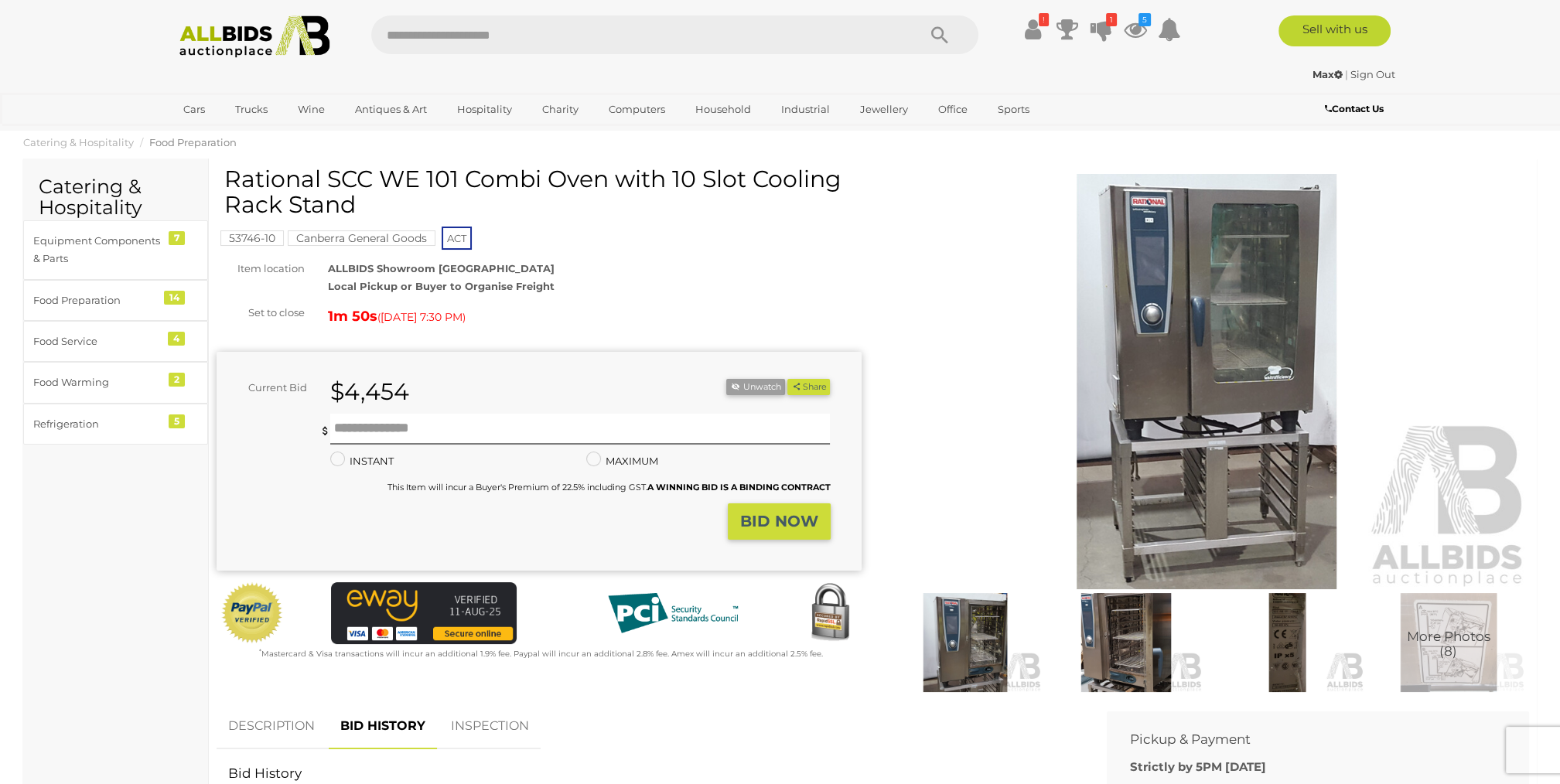
scroll to position [0, 0]
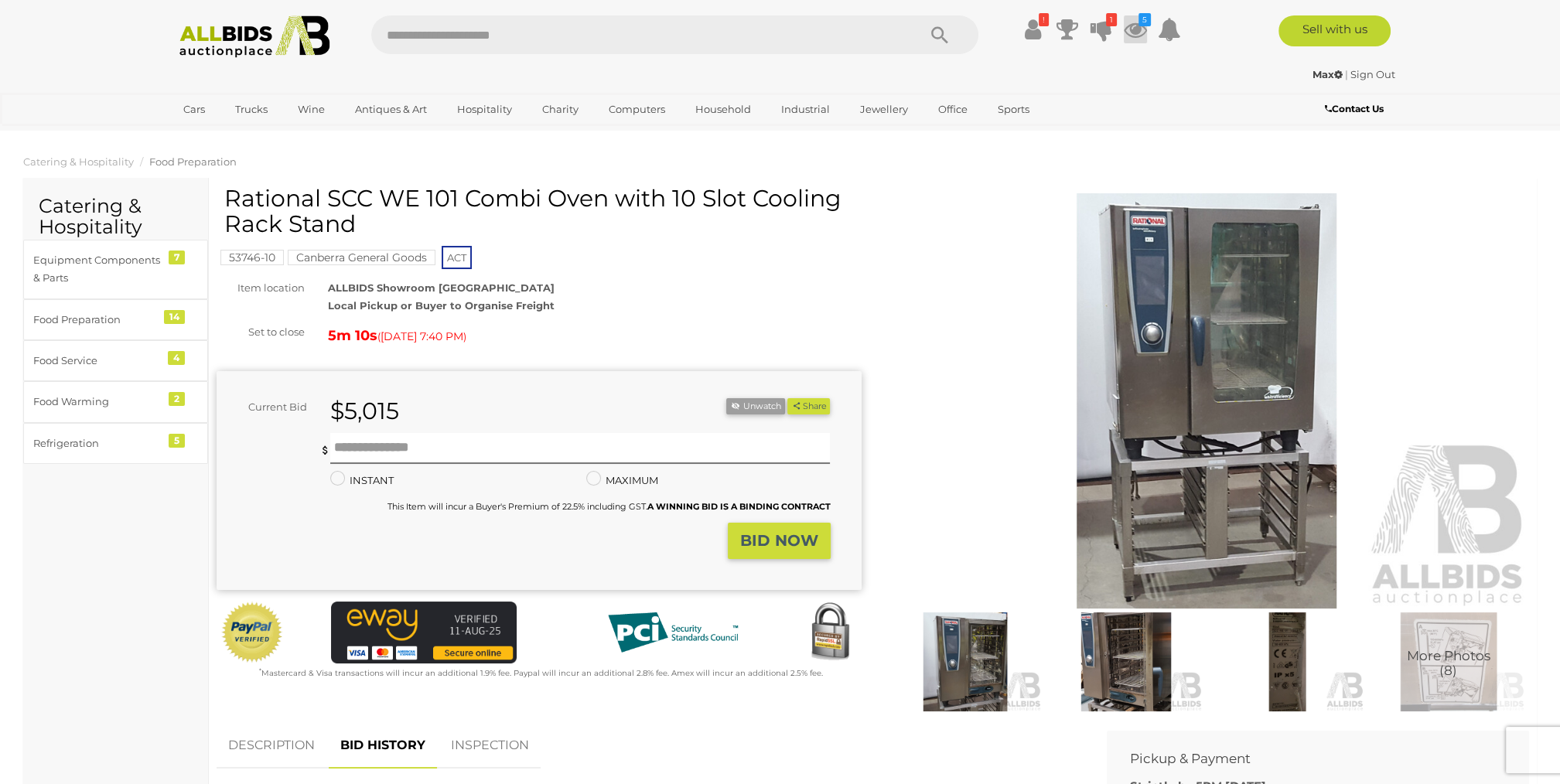
click at [1141, 25] on icon "5" at bounding box center [1144, 19] width 12 height 13
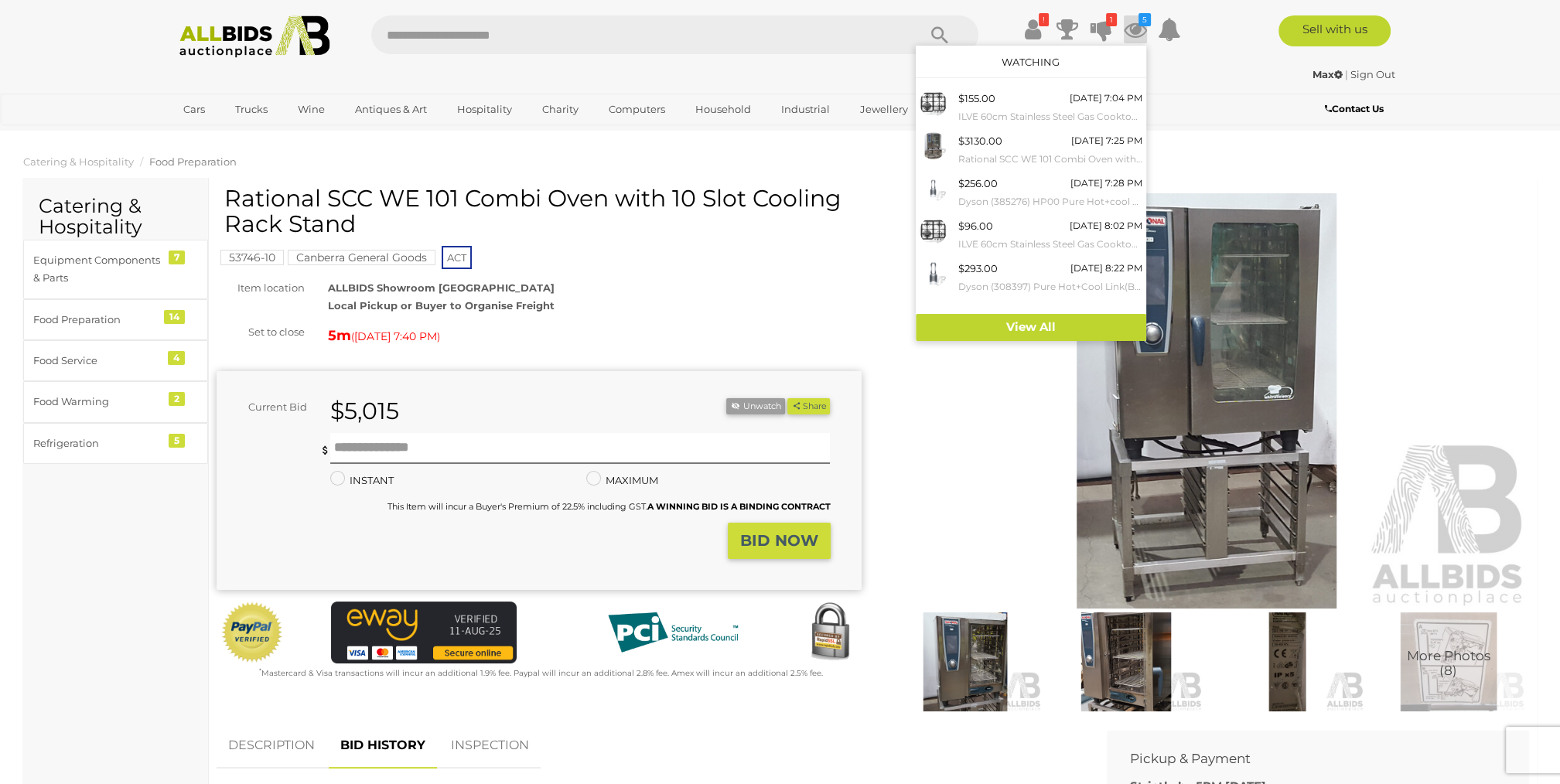
click at [1469, 159] on ol "Catering & Hospitality Food Preparation" at bounding box center [780, 161] width 1560 height 25
